Goal: Find specific page/section: Find specific page/section

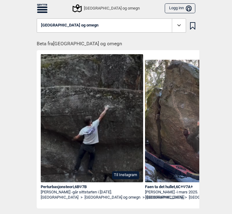
click at [99, 9] on div "[GEOGRAPHIC_DATA] og omegn" at bounding box center [106, 8] width 66 height 7
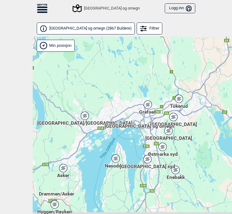
drag, startPoint x: 142, startPoint y: 167, endPoint x: 79, endPoint y: 105, distance: 88.3
click at [79, 105] on div "Hallingdal Gol Ål Stange Kolomoen [GEOGRAPHIC_DATA] [GEOGRAPHIC_DATA][PERSON_NA…" at bounding box center [149, 136] width 232 height 198
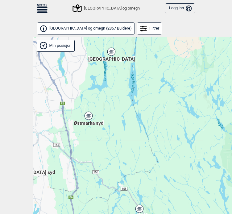
drag, startPoint x: 208, startPoint y: 132, endPoint x: 101, endPoint y: 105, distance: 110.4
click at [101, 105] on div "Hallingdal Gol Ål Stange Kolomoen [GEOGRAPHIC_DATA] [GEOGRAPHIC_DATA][PERSON_NA…" at bounding box center [149, 136] width 232 height 198
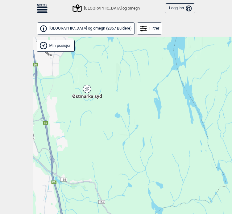
drag, startPoint x: 97, startPoint y: 77, endPoint x: 96, endPoint y: 67, distance: 10.9
click at [96, 67] on div "Hallingdal Gol Ål Stange Kolomoen [GEOGRAPHIC_DATA] [GEOGRAPHIC_DATA][PERSON_NA…" at bounding box center [149, 136] width 232 height 198
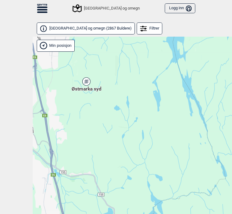
click at [84, 81] on icon at bounding box center [86, 81] width 8 height 8
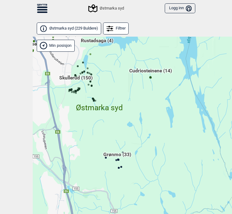
drag, startPoint x: 128, startPoint y: 150, endPoint x: 71, endPoint y: 112, distance: 68.3
click at [71, 112] on div "Hallingdal Gol Ål Stange Kolomoen [GEOGRAPHIC_DATA] [GEOGRAPHIC_DATA][PERSON_NA…" at bounding box center [149, 136] width 232 height 198
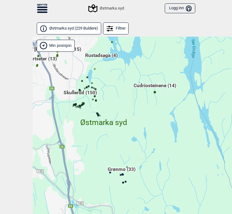
drag, startPoint x: 100, startPoint y: 123, endPoint x: 91, endPoint y: 133, distance: 13.5
click at [91, 133] on div "Hallingdal Gol Ål Stange Kolomoen [GEOGRAPHIC_DATA] [GEOGRAPHIC_DATA][PERSON_NA…" at bounding box center [149, 136] width 232 height 198
